Goal: Navigation & Orientation: Find specific page/section

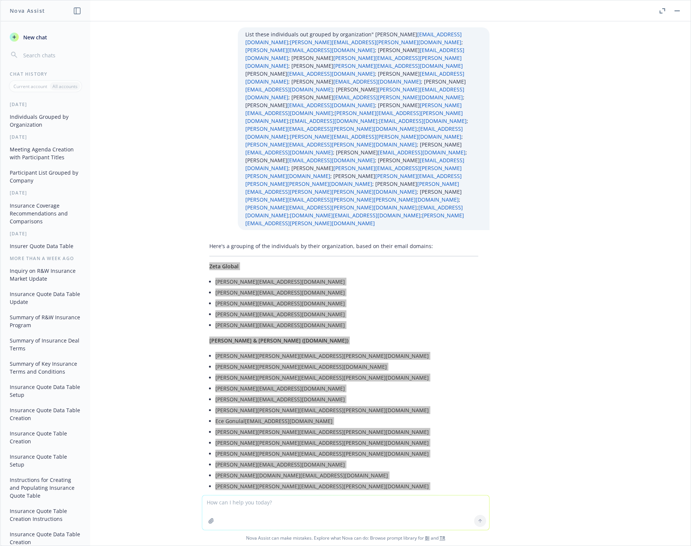
scroll to position [208, 0]
